Goal: Task Accomplishment & Management: Use online tool/utility

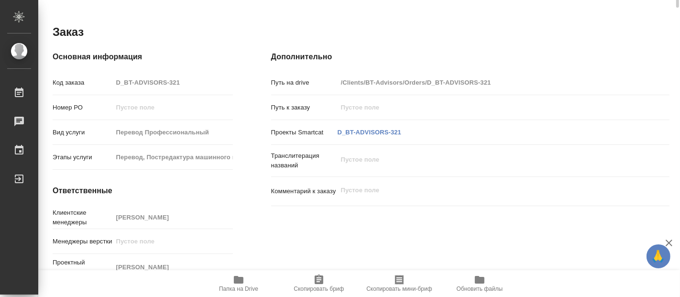
scroll to position [262, 0]
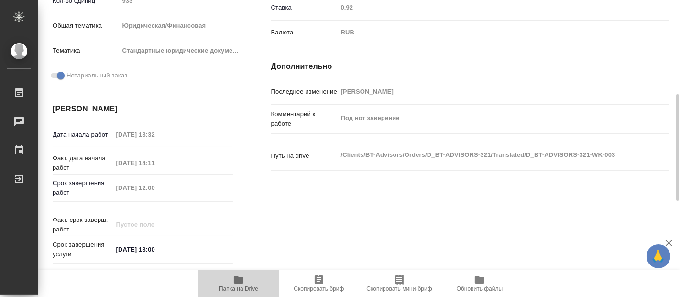
click at [243, 282] on icon "button" at bounding box center [239, 280] width 10 height 8
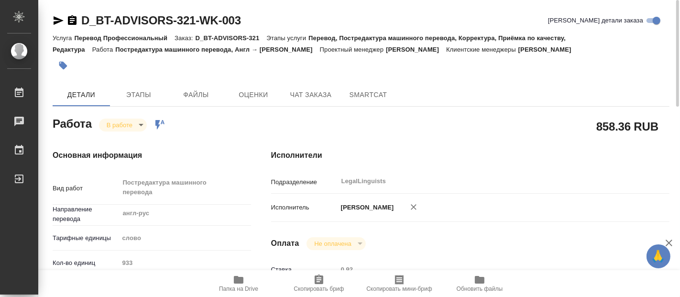
scroll to position [53, 0]
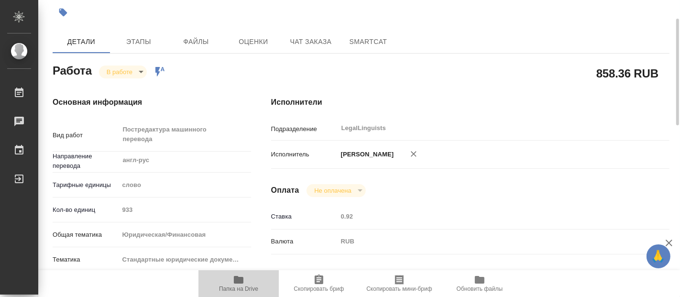
click at [243, 283] on icon "button" at bounding box center [239, 280] width 10 height 8
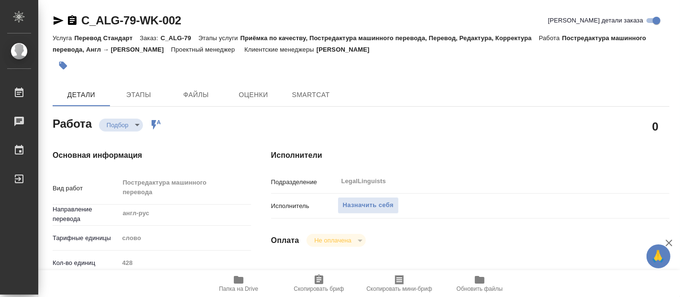
type textarea "x"
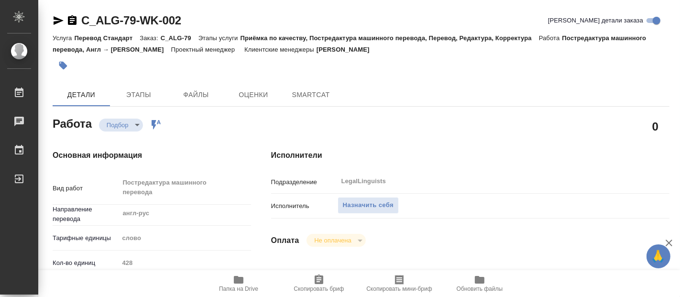
type textarea "x"
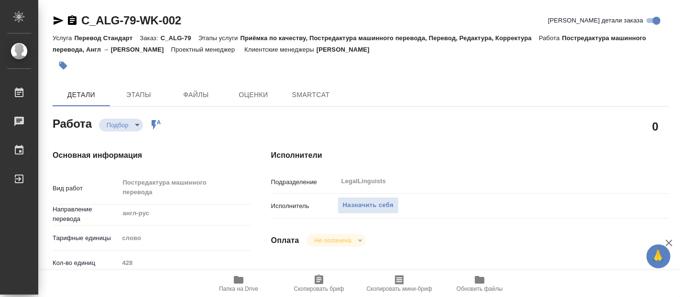
type textarea "x"
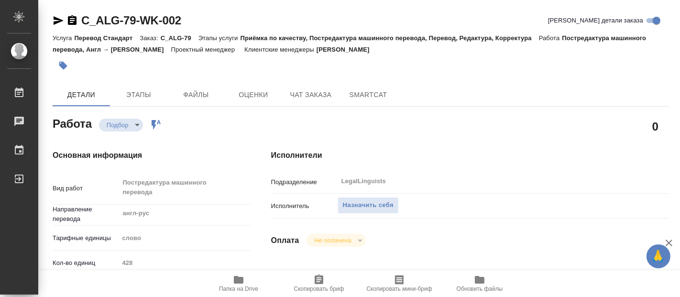
type textarea "x"
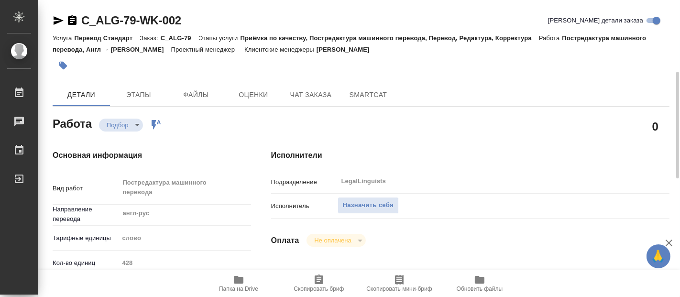
type textarea "x"
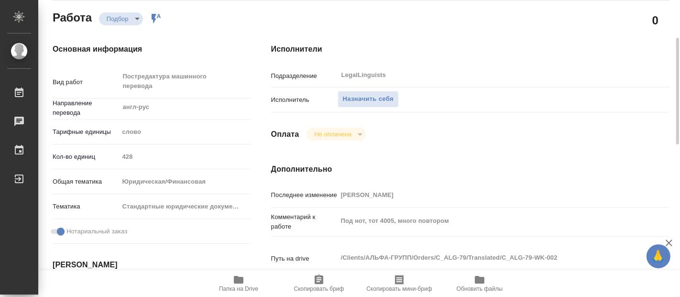
scroll to position [159, 0]
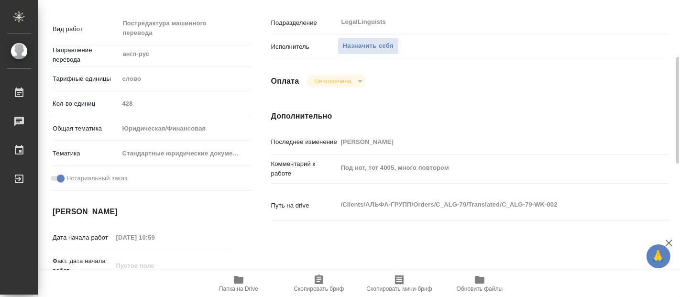
type textarea "x"
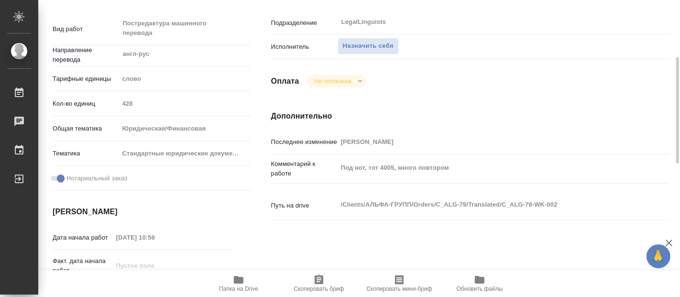
type textarea "x"
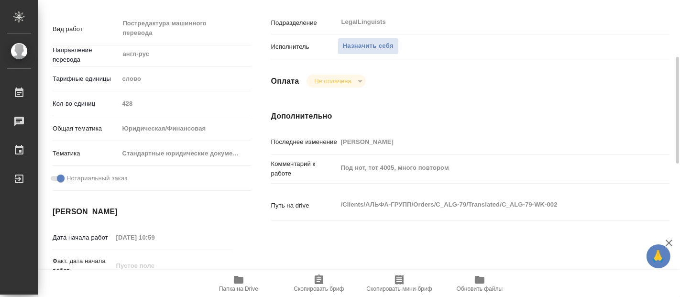
type textarea "x"
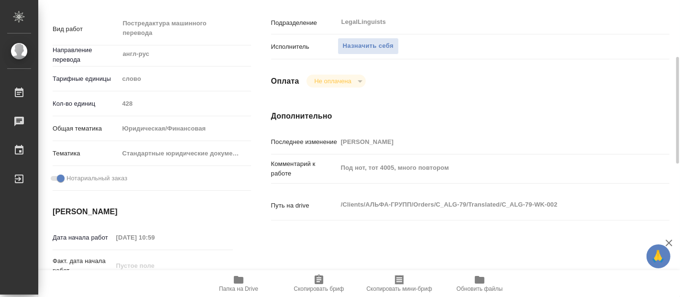
type textarea "x"
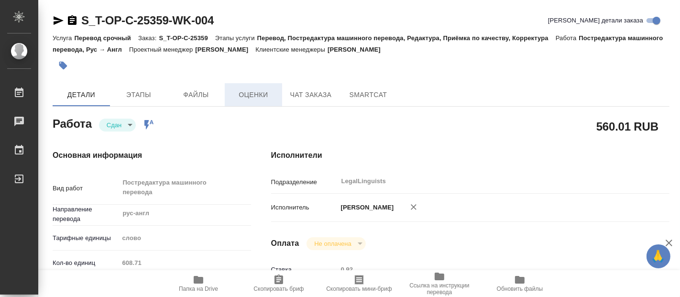
type textarea "x"
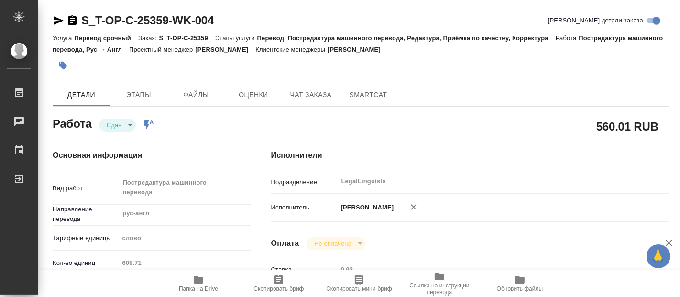
type textarea "x"
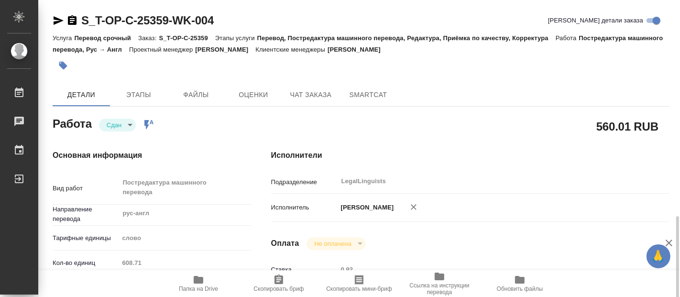
scroll to position [159, 0]
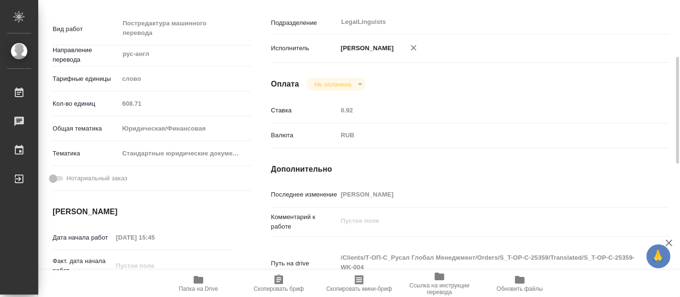
type textarea "x"
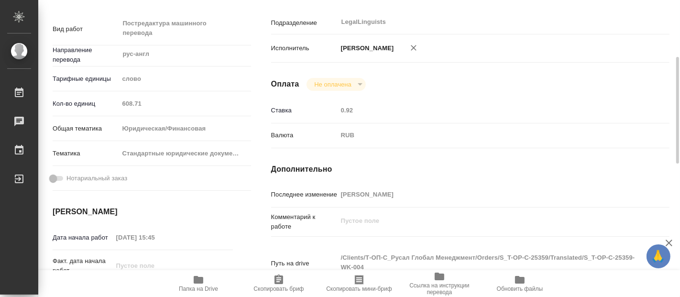
type textarea "x"
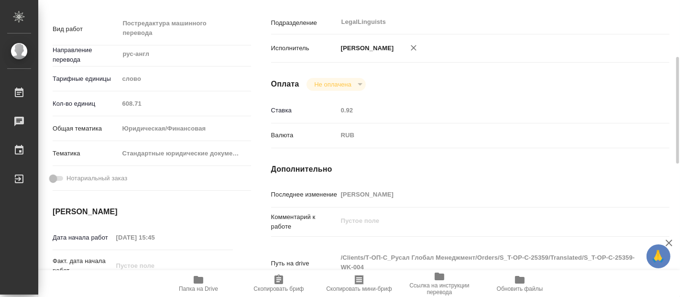
type textarea "x"
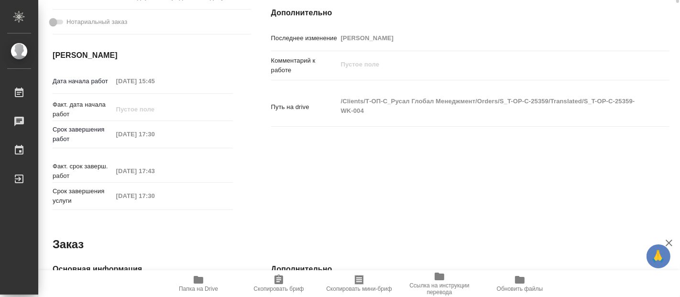
scroll to position [103, 0]
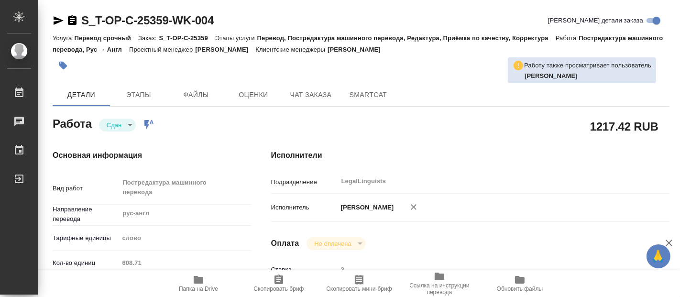
type textarea "x"
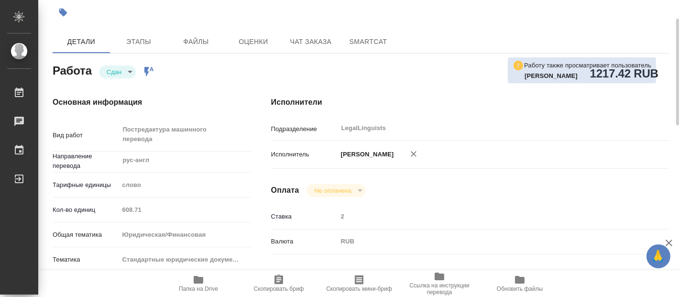
type textarea "x"
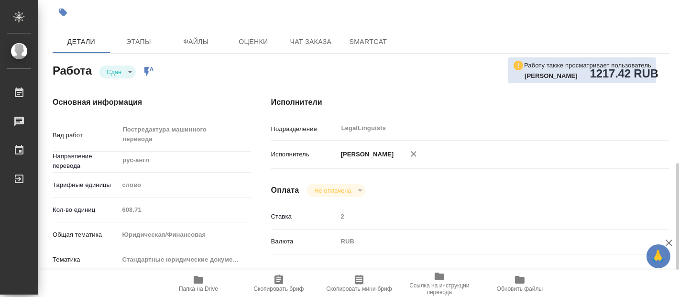
scroll to position [159, 0]
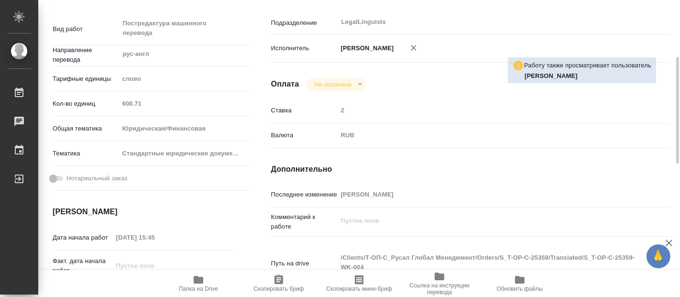
type textarea "x"
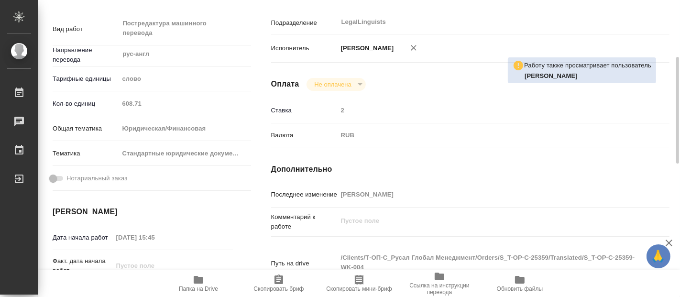
type textarea "x"
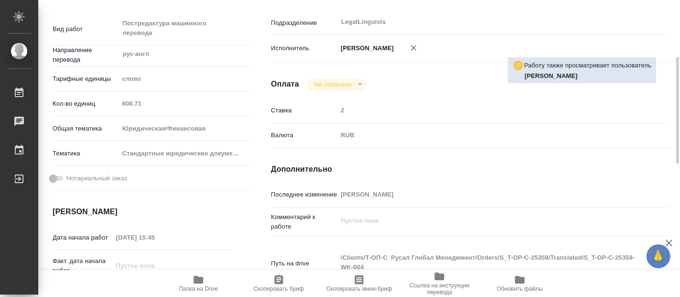
type textarea "x"
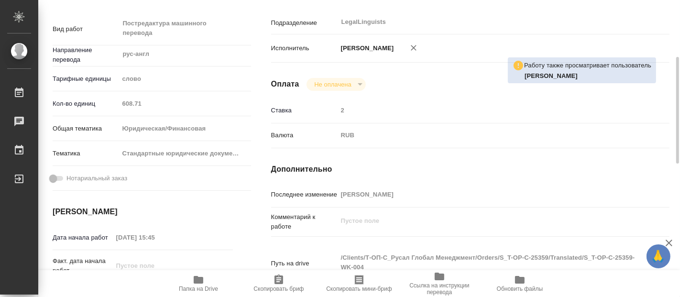
type textarea "x"
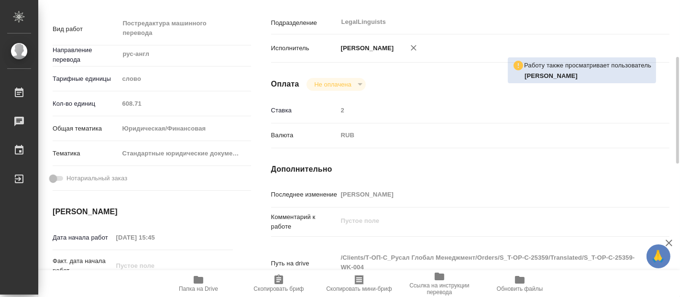
scroll to position [212, 0]
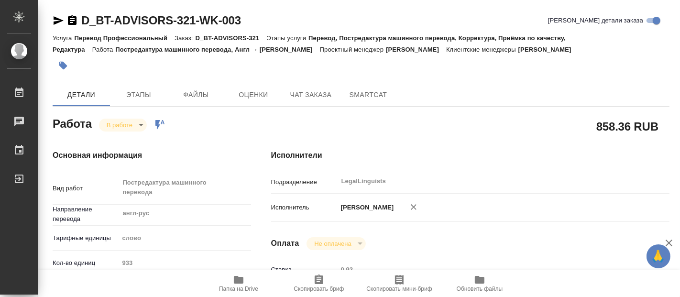
type textarea "x"
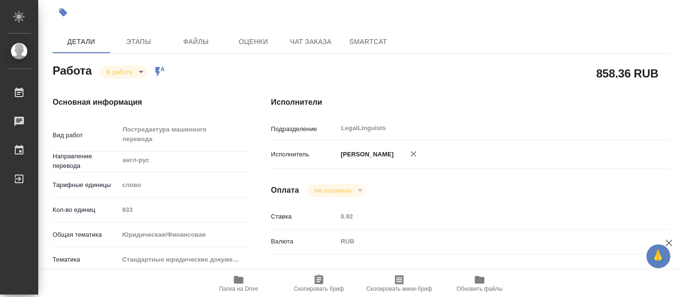
type textarea "x"
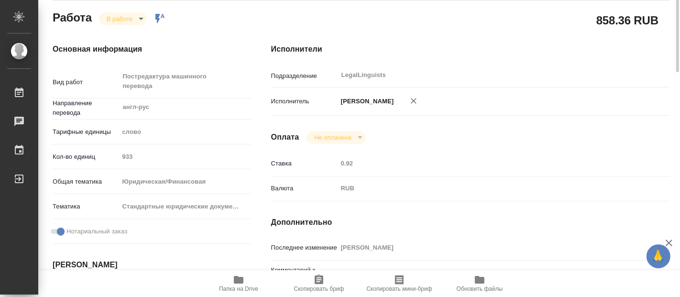
type textarea "x"
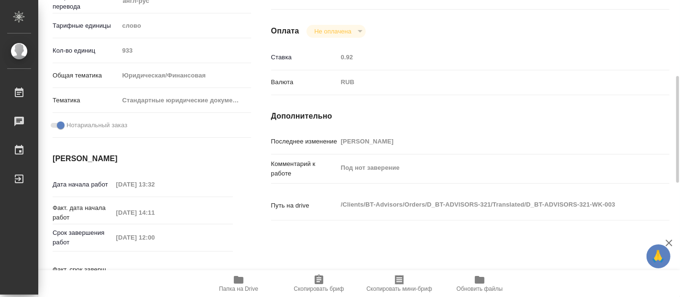
type textarea "x"
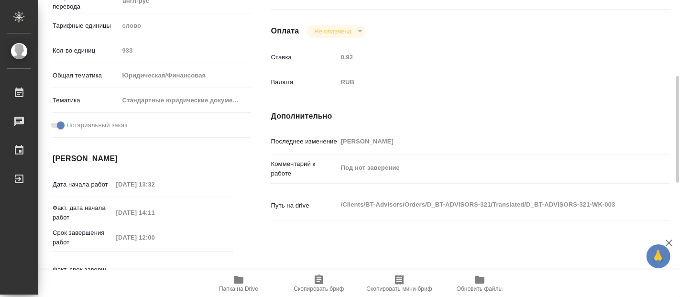
scroll to position [266, 0]
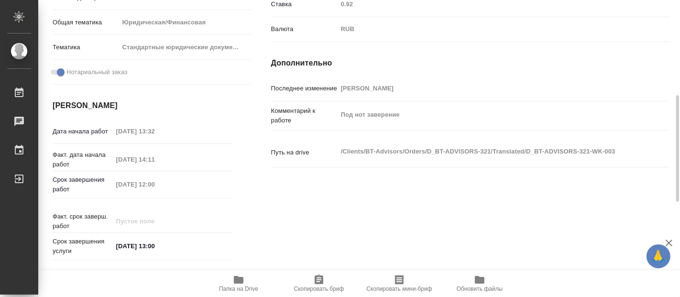
type textarea "x"
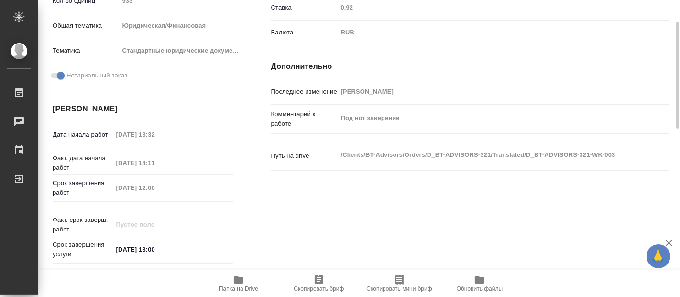
scroll to position [0, 0]
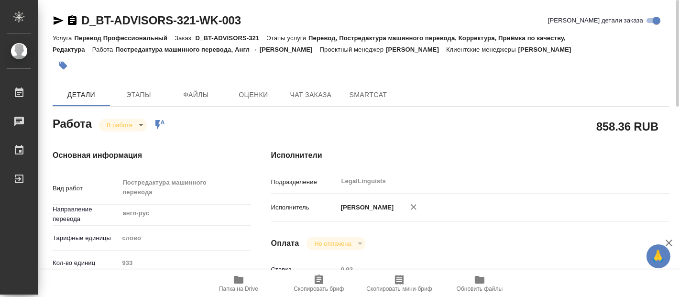
click at [240, 279] on icon "button" at bounding box center [239, 280] width 10 height 8
click at [137, 126] on body "🙏 .cls-1 fill:#fff; AWATERA Fadeeva Elena Работы 0 Чаты График Выйти D_BT-ADVIS…" at bounding box center [340, 148] width 680 height 297
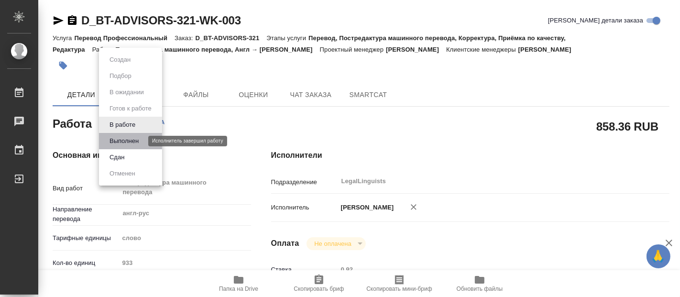
click at [124, 138] on button "Выполнен" at bounding box center [124, 141] width 35 height 11
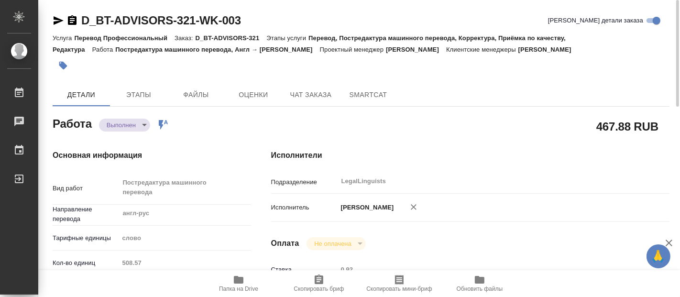
type textarea "x"
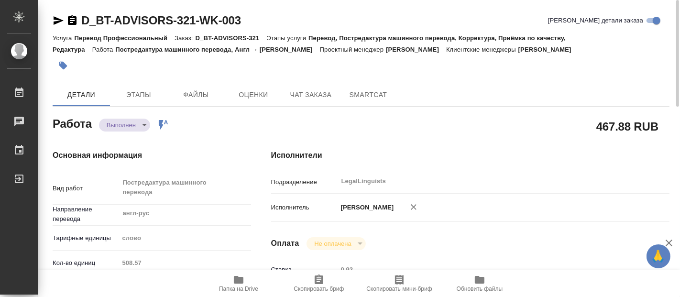
type textarea "x"
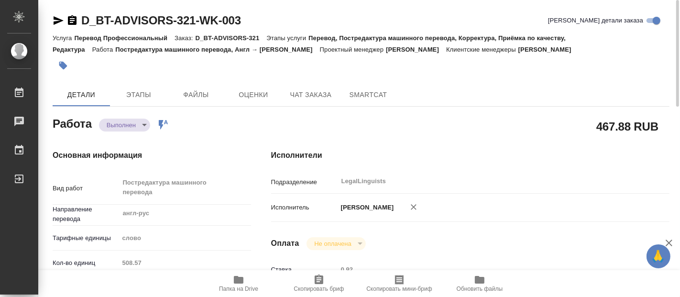
type textarea "x"
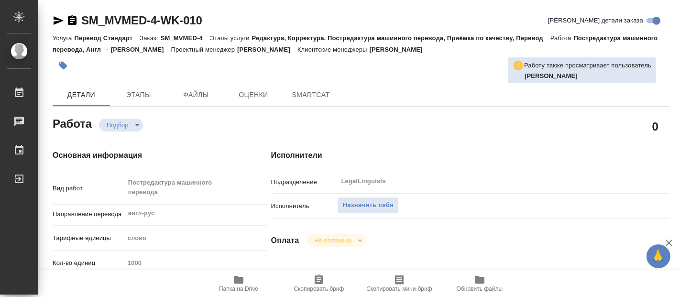
type textarea "x"
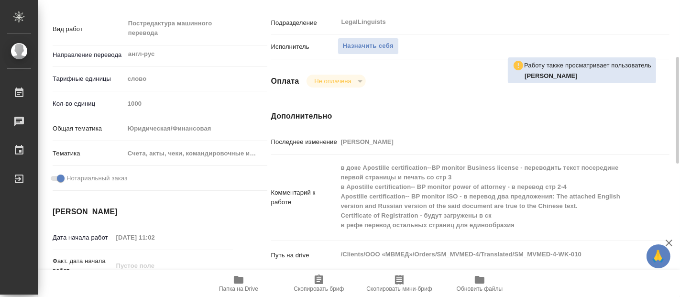
type textarea "x"
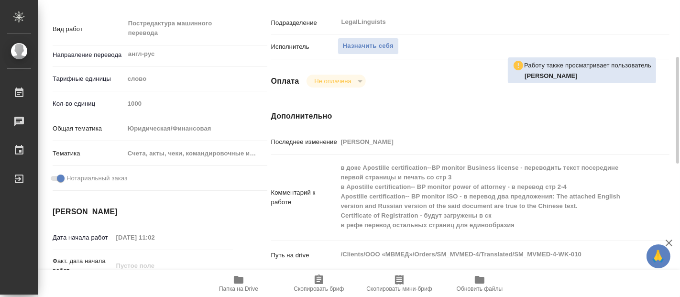
type textarea "x"
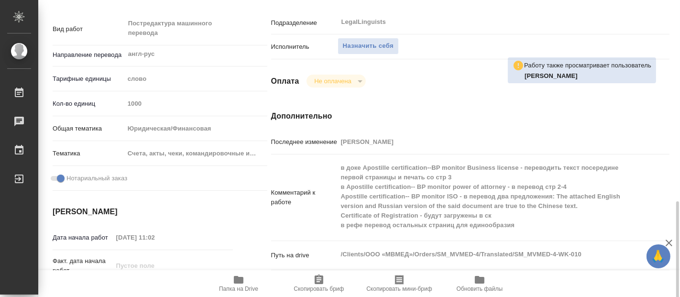
scroll to position [266, 0]
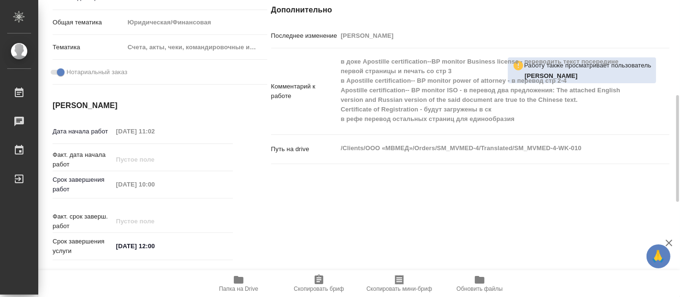
type textarea "x"
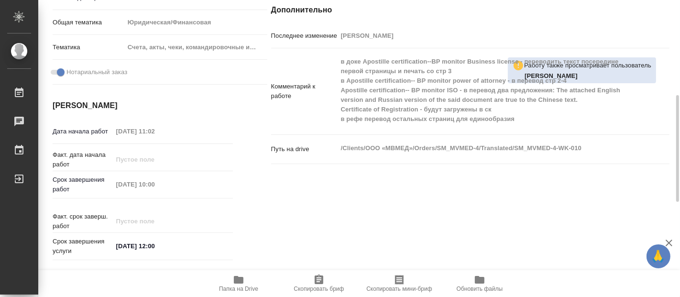
type textarea "x"
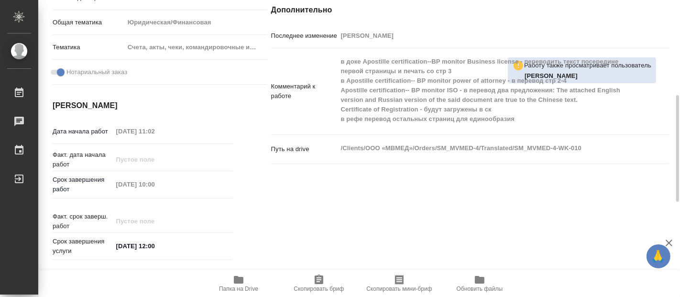
type textarea "x"
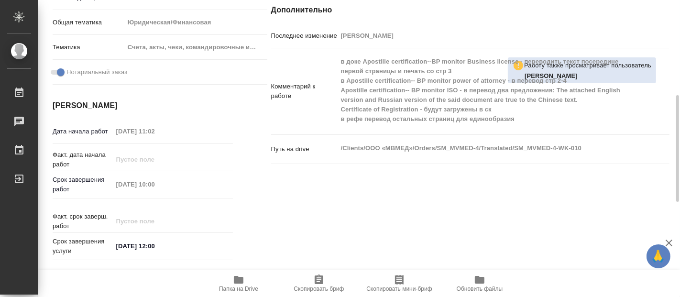
scroll to position [212, 0]
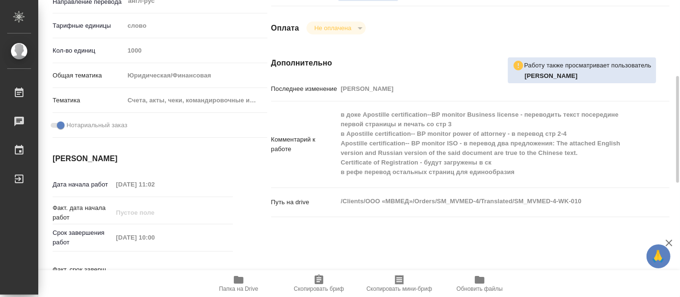
type textarea "x"
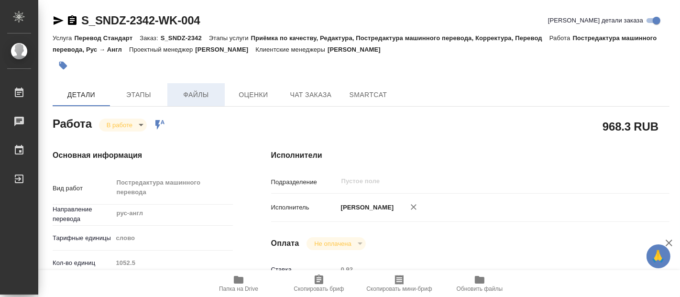
type textarea "x"
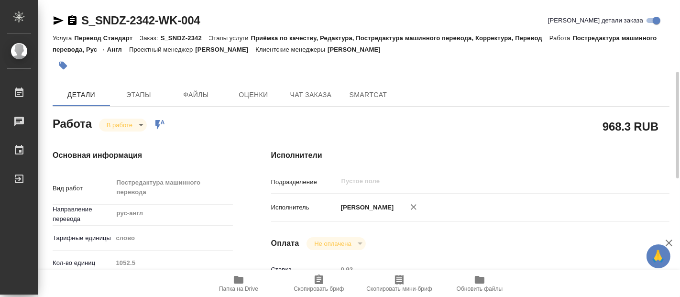
scroll to position [159, 0]
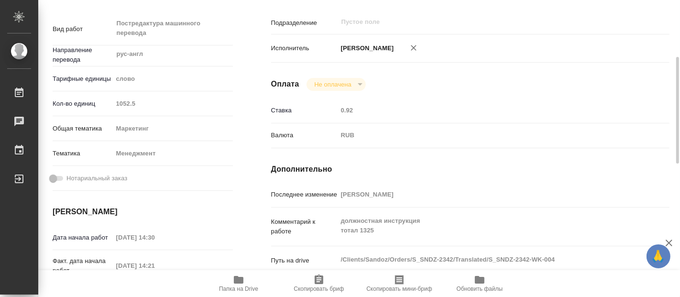
type textarea "x"
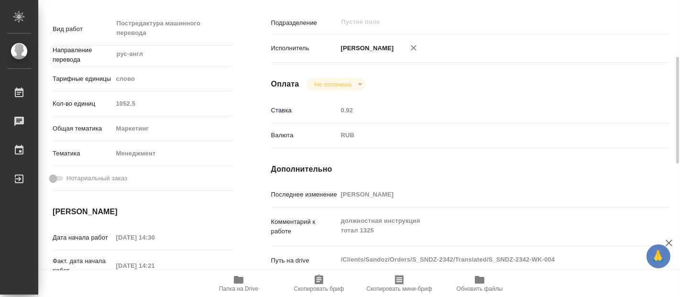
type textarea "x"
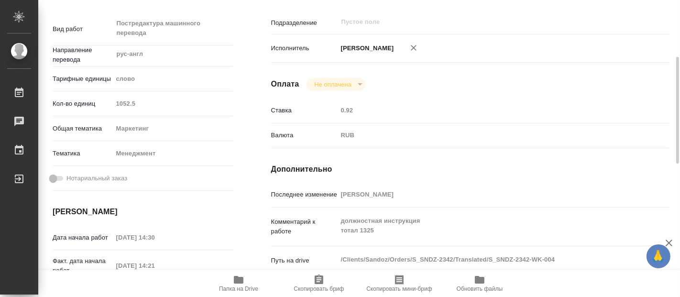
type textarea "x"
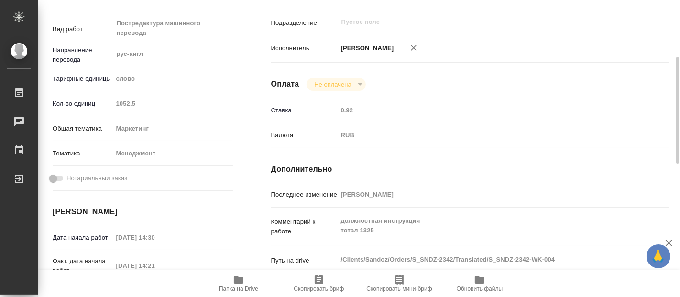
type textarea "x"
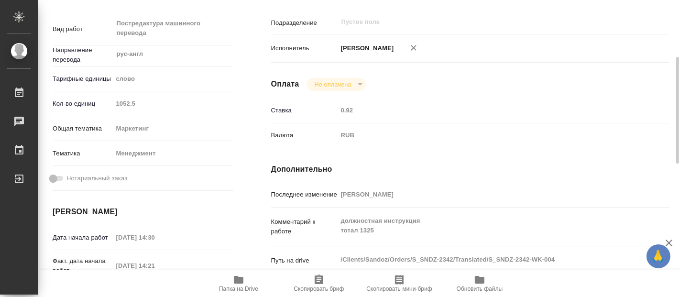
type textarea "x"
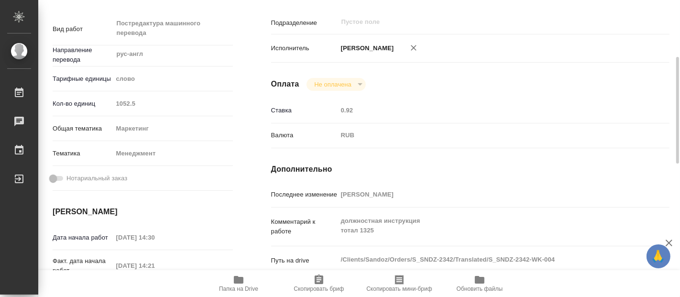
type textarea "x"
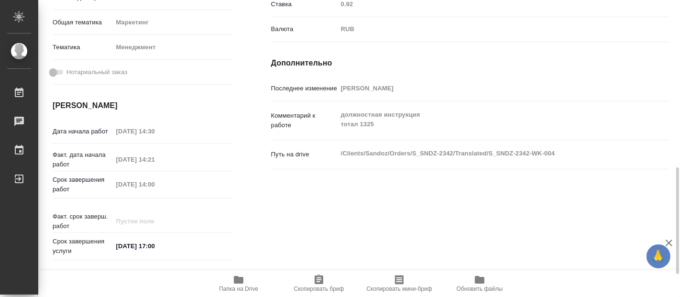
scroll to position [319, 0]
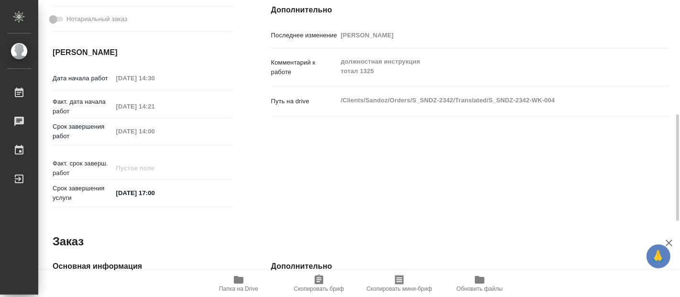
click at [244, 286] on span "Папка на Drive" at bounding box center [238, 289] width 39 height 7
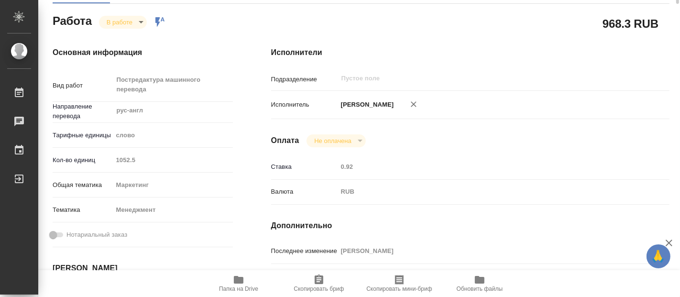
scroll to position [0, 0]
